Goal: Information Seeking & Learning: Check status

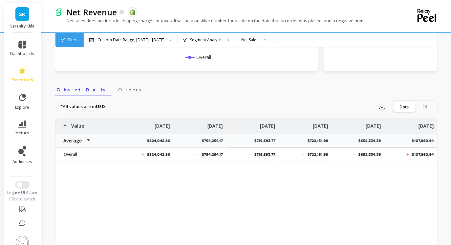
scroll to position [175, 0]
drag, startPoint x: 382, startPoint y: 155, endPoint x: 356, endPoint y: 155, distance: 25.9
click at [356, 155] on div "$652,334.39" at bounding box center [358, 155] width 53 height 14
copy div "$652,334.39"
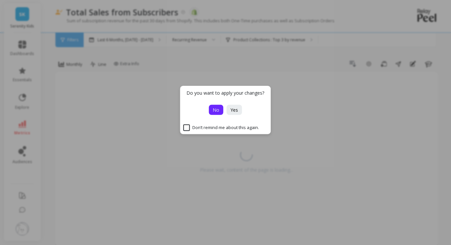
click at [218, 112] on span "No" at bounding box center [216, 110] width 7 height 6
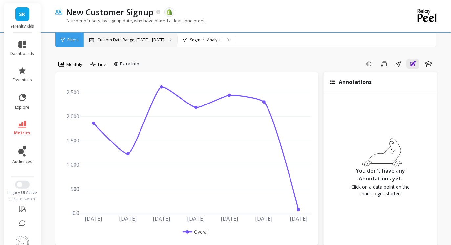
click at [134, 39] on p "Custom Date Range, [DATE] - [DATE]" at bounding box center [130, 39] width 67 height 5
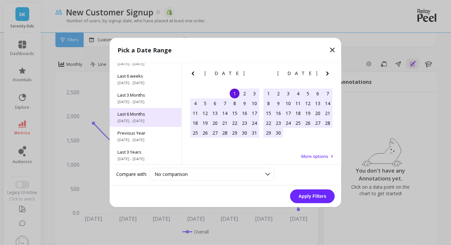
click at [139, 113] on span "Last 6 Months" at bounding box center [145, 115] width 56 height 6
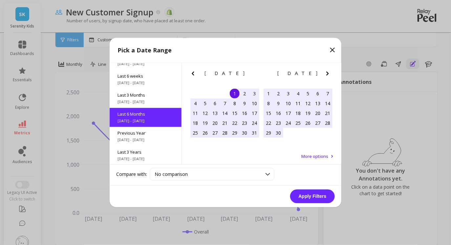
scroll to position [73, 0]
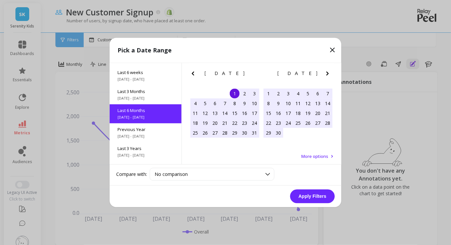
click at [309, 199] on button "Apply Filters" at bounding box center [312, 197] width 45 height 14
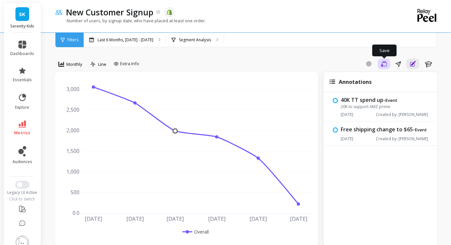
click at [383, 60] on button "Save" at bounding box center [384, 64] width 12 height 11
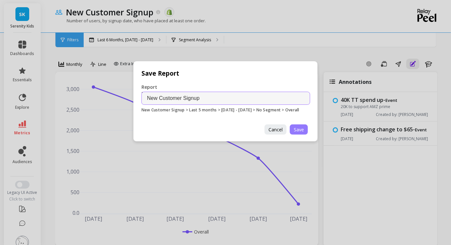
click at [301, 132] on span "Save" at bounding box center [299, 130] width 10 height 6
